Goal: Transaction & Acquisition: Purchase product/service

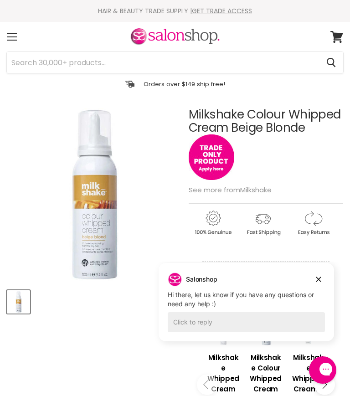
click at [314, 284] on button "Dismiss campaign" at bounding box center [318, 279] width 13 height 13
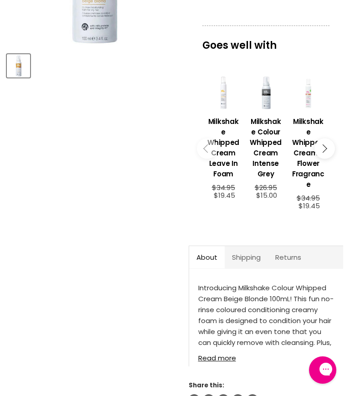
scroll to position [234, 0]
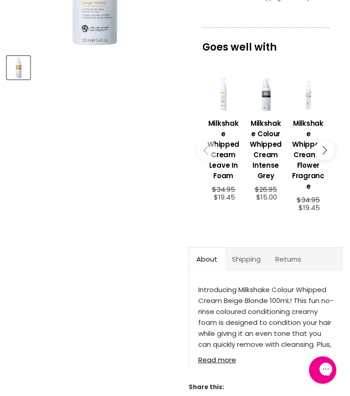
click at [227, 169] on h3 "Milkshake Whipped Cream Leave In Foam" at bounding box center [223, 149] width 33 height 63
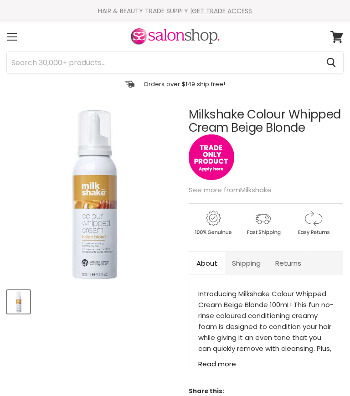
click at [67, 62] on input "Search" at bounding box center [163, 62] width 312 height 21
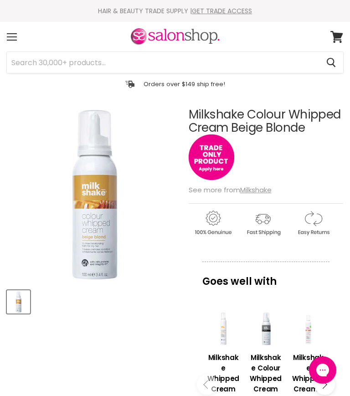
click at [106, 208] on img "Milkshake Colour Whipped Cream Beige Blonde image. Click or Scroll to Zoom." at bounding box center [93, 194] width 173 height 173
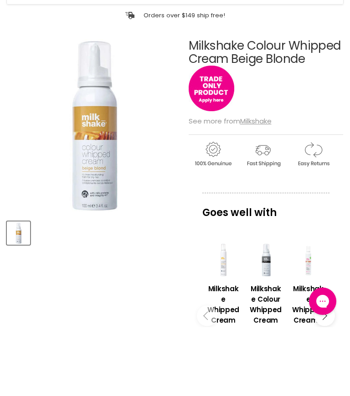
scroll to position [68, 0]
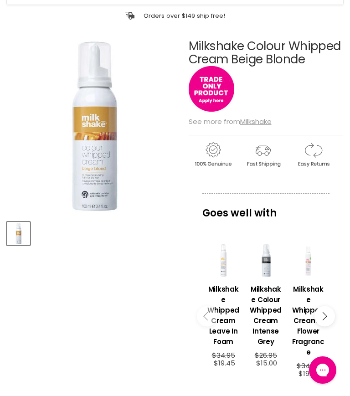
click at [230, 323] on h3 "Milkshake Whipped Cream Leave In Foam" at bounding box center [223, 315] width 33 height 63
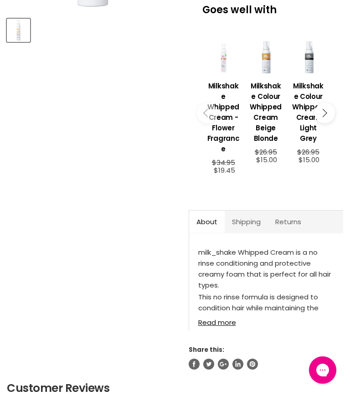
scroll to position [271, 0]
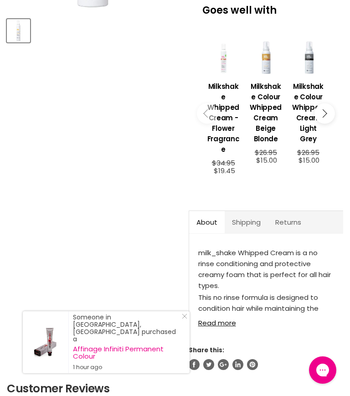
click at [266, 123] on h3 "Milkshake Colour Whipped Cream Beige Blonde" at bounding box center [265, 112] width 33 height 63
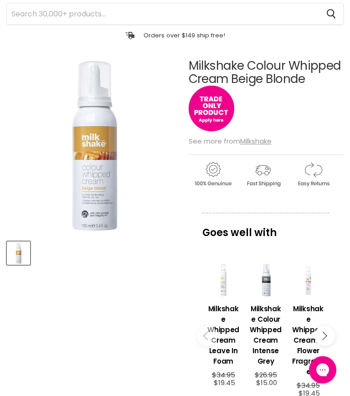
scroll to position [49, 0]
